Goal: Task Accomplishment & Management: Complete application form

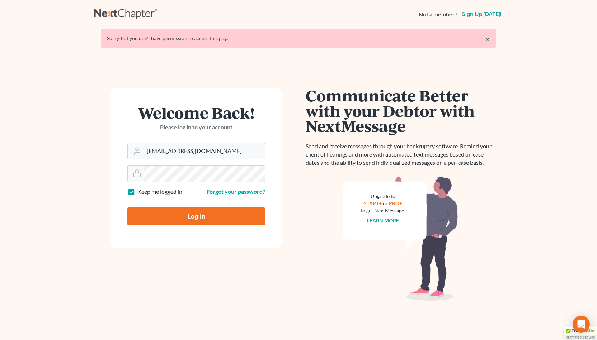
click at [175, 219] on input "Log In" at bounding box center [196, 217] width 138 height 18
type input "Thinking..."
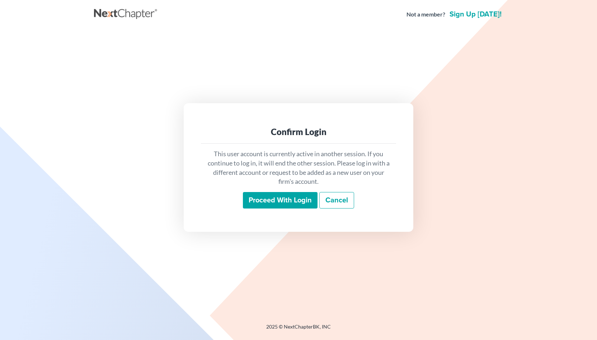
click at [282, 209] on div "This user account is currently active in another session. If you continue to lo…" at bounding box center [298, 179] width 195 height 71
click at [288, 205] on input "Proceed with login" at bounding box center [280, 200] width 75 height 16
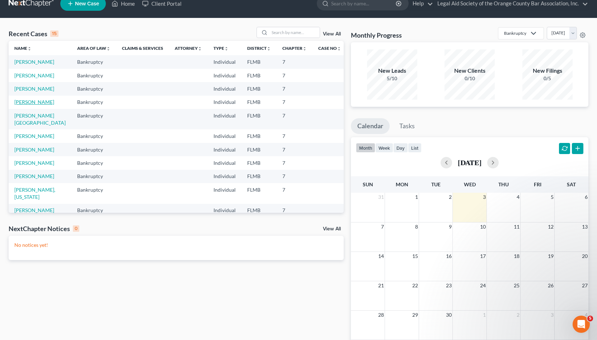
click at [41, 102] on link "[PERSON_NAME]" at bounding box center [34, 102] width 40 height 6
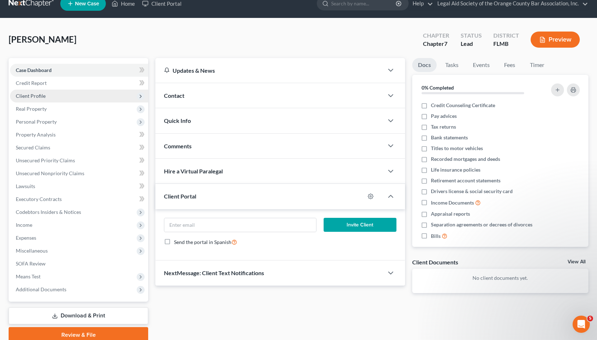
click at [103, 99] on span "Client Profile" at bounding box center [79, 96] width 138 height 13
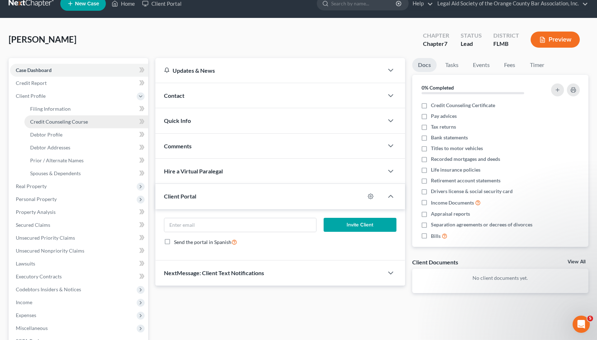
click at [102, 117] on link "Credit Counseling Course" at bounding box center [86, 121] width 124 height 13
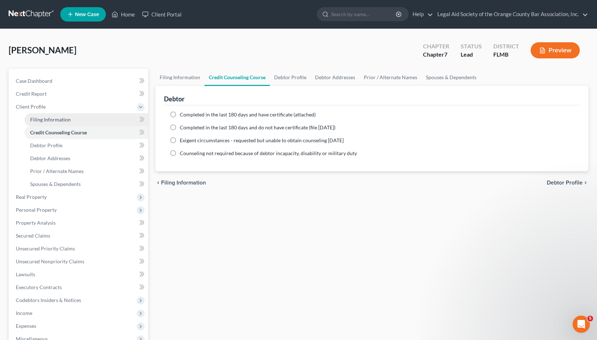
click at [102, 117] on link "Filing Information" at bounding box center [86, 119] width 124 height 13
select select "1"
select select "0"
select select "9"
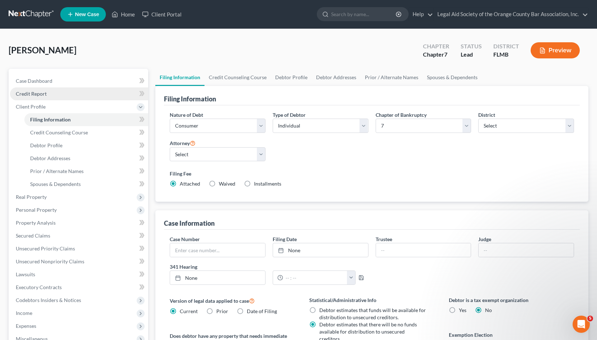
click at [99, 98] on link "Credit Report" at bounding box center [79, 93] width 138 height 13
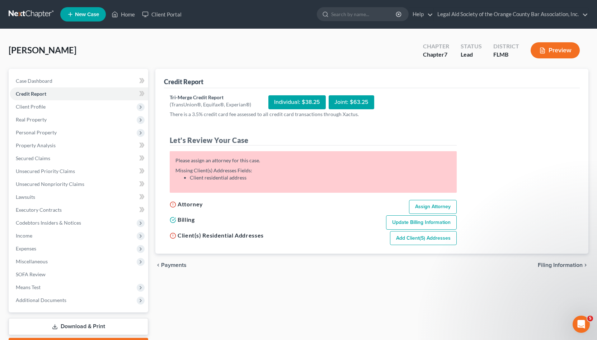
select select "1"
select select "0"
select select "15"
select select "9"
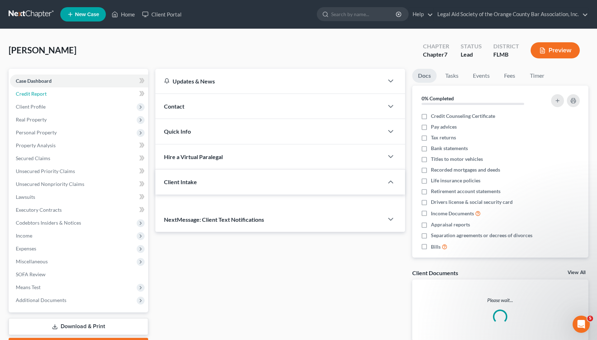
scroll to position [11, 0]
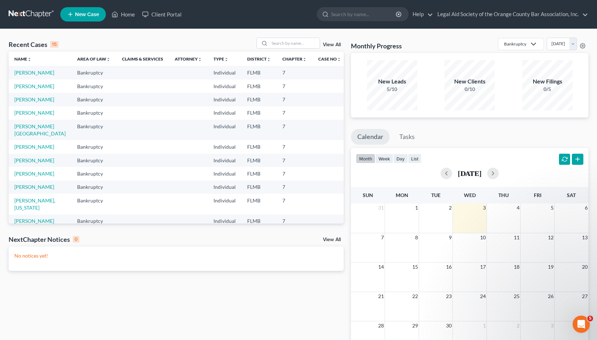
click at [398, 92] on div "5/10" at bounding box center [392, 89] width 50 height 7
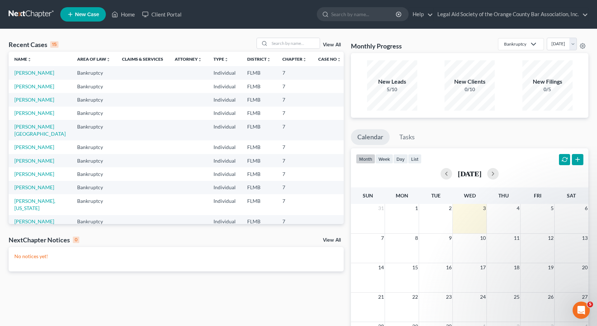
click at [116, 172] on td at bounding box center [142, 173] width 53 height 13
click at [27, 58] on link "Name unfold_more expand_more expand_less" at bounding box center [22, 58] width 17 height 5
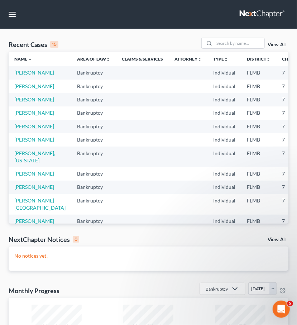
click at [25, 62] on th "Name unfold_more expand_more expand_less" at bounding box center [40, 59] width 63 height 14
click at [24, 58] on link "Name unfold_more expand_more expand_less" at bounding box center [23, 58] width 18 height 5
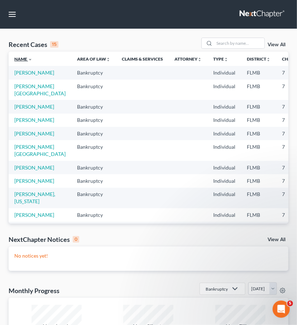
click at [24, 58] on link "Name unfold_more expand_more expand_less" at bounding box center [23, 58] width 18 height 5
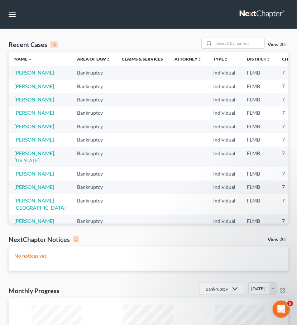
click at [23, 103] on link "[PERSON_NAME]" at bounding box center [34, 99] width 40 height 6
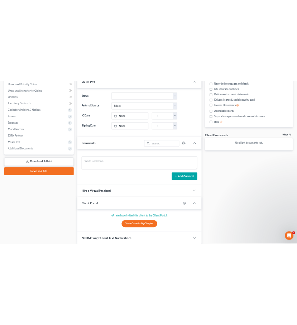
scroll to position [152, 0]
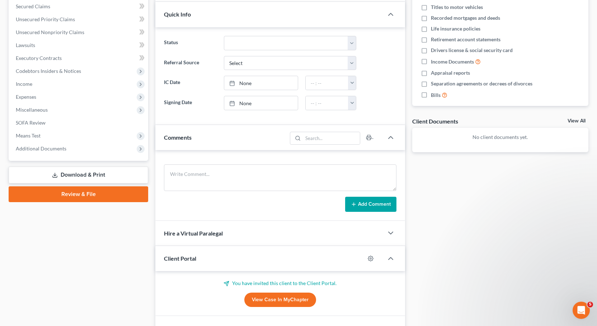
click at [264, 294] on link "View Case in MyChapter" at bounding box center [280, 299] width 72 height 14
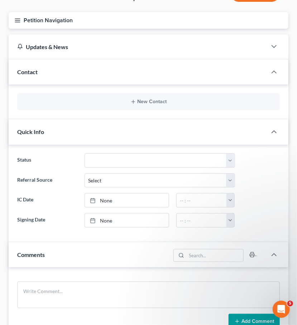
scroll to position [0, 0]
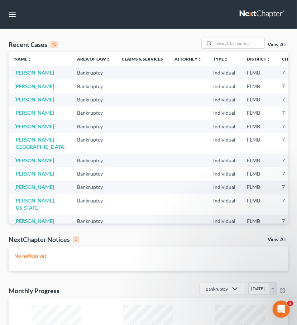
scroll to position [29, 0]
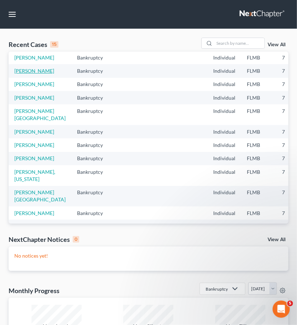
click at [25, 74] on link "[PERSON_NAME]" at bounding box center [34, 71] width 40 height 6
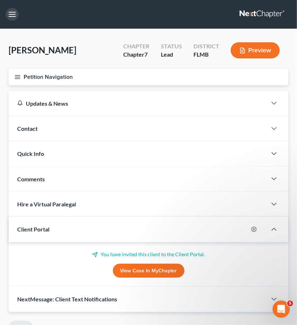
click at [12, 18] on button "button" at bounding box center [12, 14] width 13 height 13
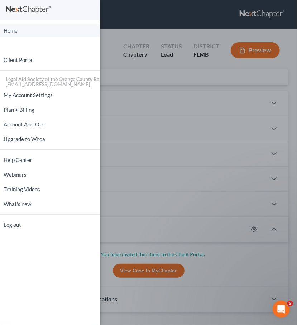
click at [13, 28] on link "Home" at bounding box center [50, 30] width 100 height 13
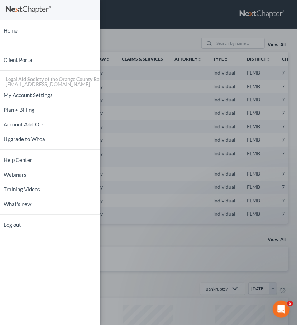
click at [154, 19] on div "Home New Case Client Portal Legal Aid Society of the Orange County Bar Associat…" at bounding box center [148, 162] width 297 height 325
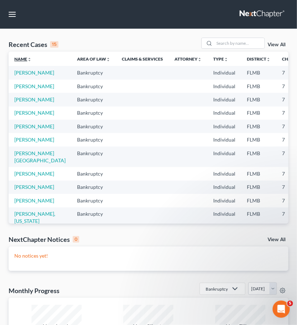
click at [19, 58] on link "Name unfold_more expand_more expand_less" at bounding box center [22, 58] width 17 height 5
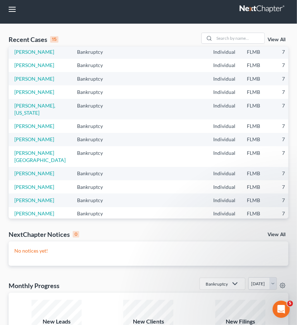
scroll to position [40, 0]
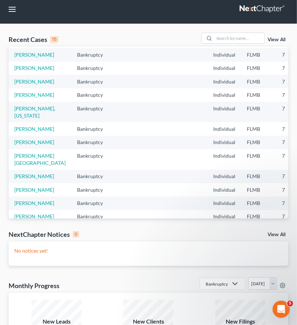
click at [274, 41] on link "View All" at bounding box center [277, 39] width 18 height 5
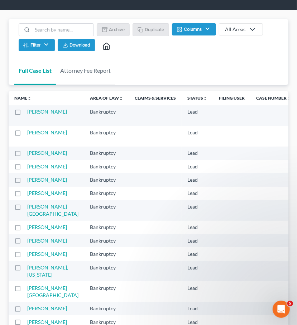
scroll to position [23, 0]
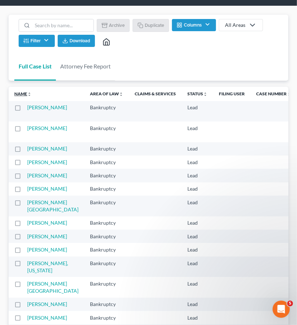
click at [27, 92] on link "Name unfold_more expand_more expand_less" at bounding box center [22, 93] width 17 height 5
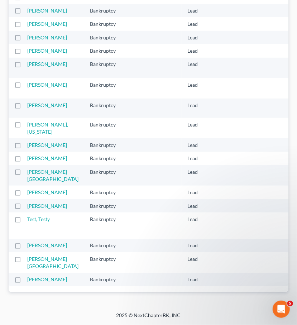
scroll to position [340, 0]
click at [24, 221] on label at bounding box center [24, 221] width 0 height 0
click at [27, 219] on input "checkbox" at bounding box center [29, 218] width 5 height 5
checkbox input "true"
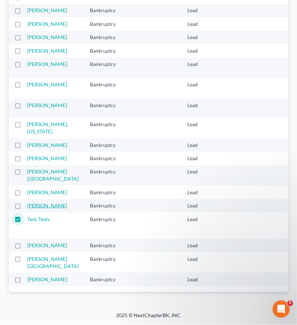
click at [44, 209] on link "[PERSON_NAME]" at bounding box center [47, 206] width 40 height 6
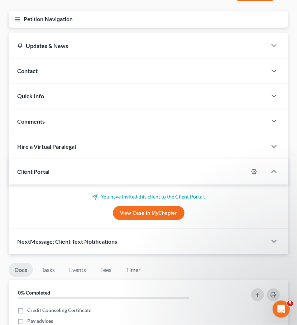
scroll to position [37, 0]
